Goal: Information Seeking & Learning: Learn about a topic

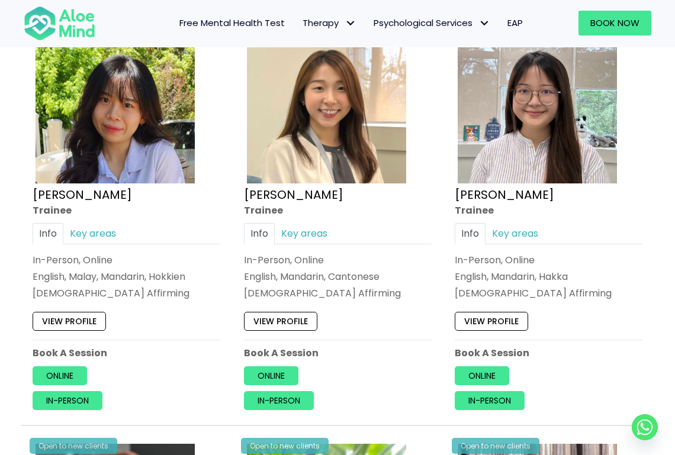
click at [541, 130] on img at bounding box center [536, 103] width 159 height 159
click at [293, 143] on img at bounding box center [326, 103] width 159 height 159
click at [143, 135] on img at bounding box center [115, 103] width 159 height 159
